Goal: Information Seeking & Learning: Learn about a topic

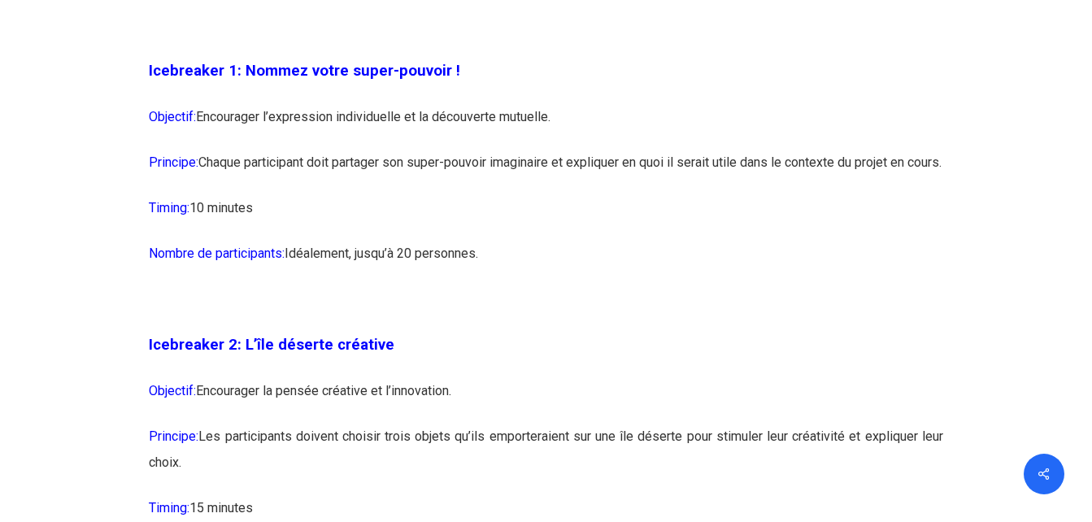
scroll to position [1653, 0]
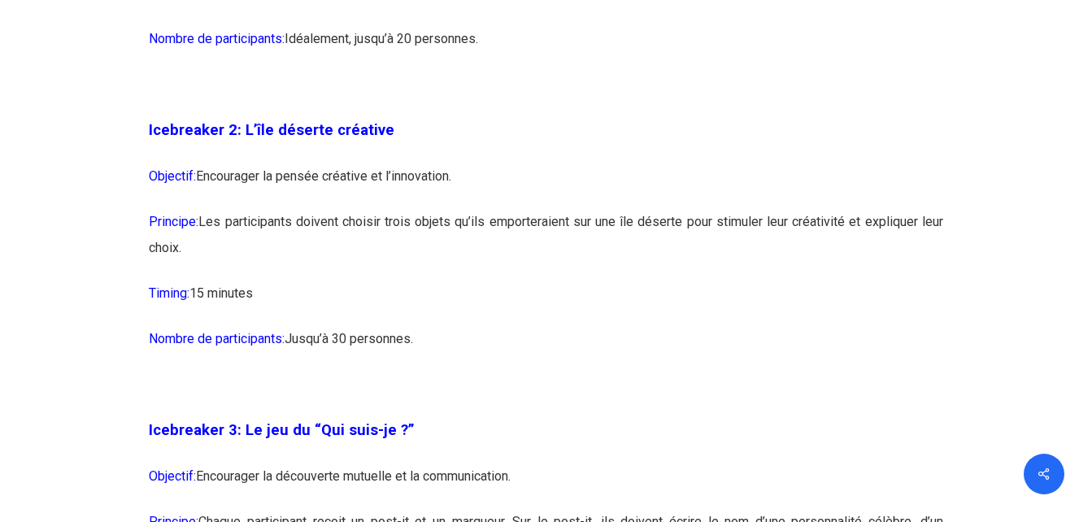
drag, startPoint x: 128, startPoint y: 138, endPoint x: 540, endPoint y: 276, distance: 433.8
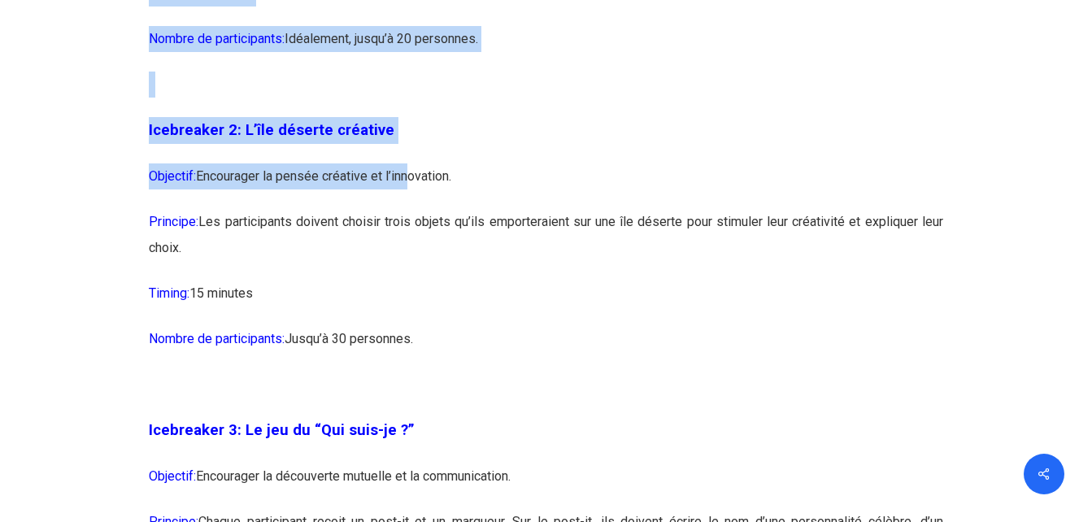
drag, startPoint x: 118, startPoint y: 138, endPoint x: 407, endPoint y: 195, distance: 295.0
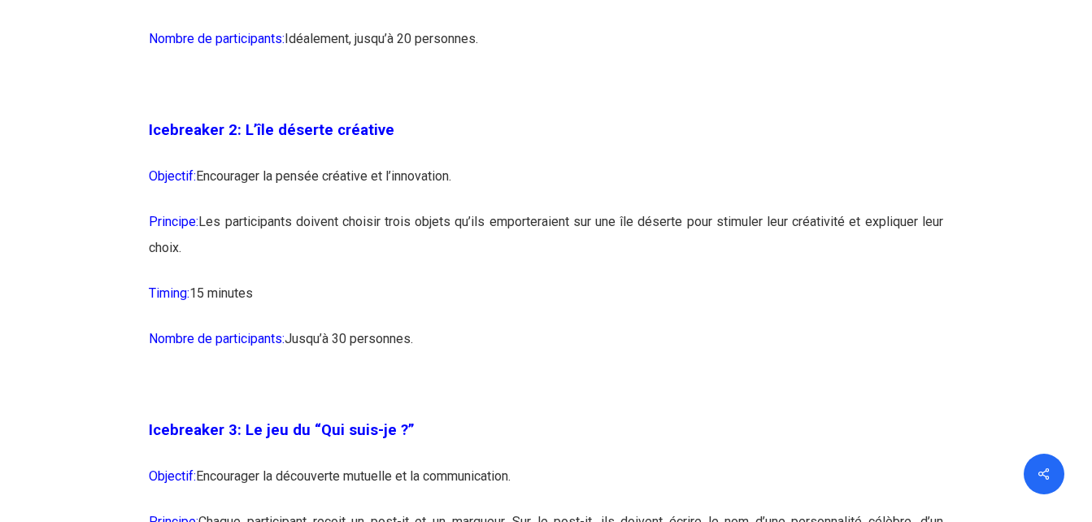
click at [437, 372] on p "Nombre de participants: Jusqu’à 30 personnes." at bounding box center [546, 349] width 794 height 46
drag, startPoint x: 443, startPoint y: 368, endPoint x: 145, endPoint y: 165, distance: 361.0
copy div "Icebreaker 2: L’île déserte créative Objectif: Encourager la pensée créative et…"
